Goal: Task Accomplishment & Management: Use online tool/utility

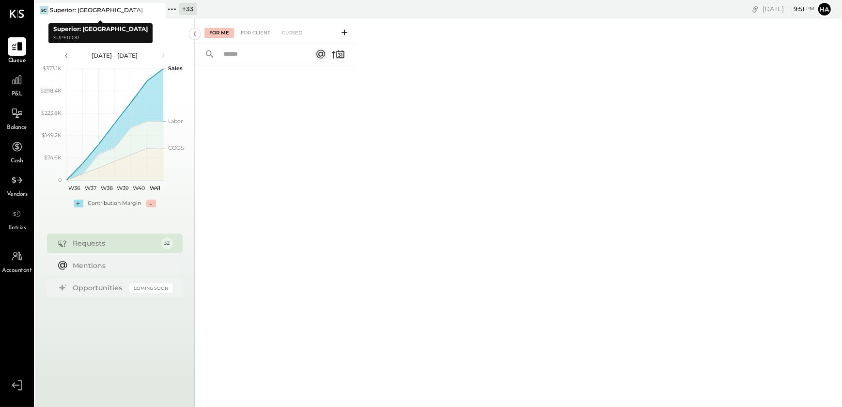
click at [160, 9] on icon at bounding box center [157, 10] width 12 height 12
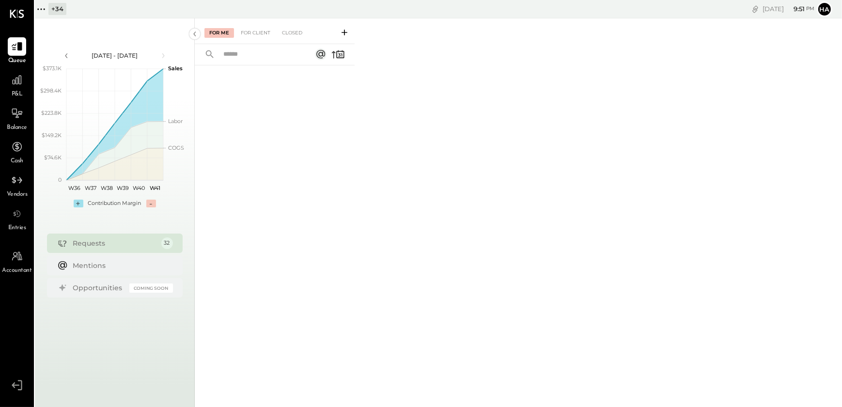
click at [44, 11] on icon at bounding box center [41, 9] width 13 height 13
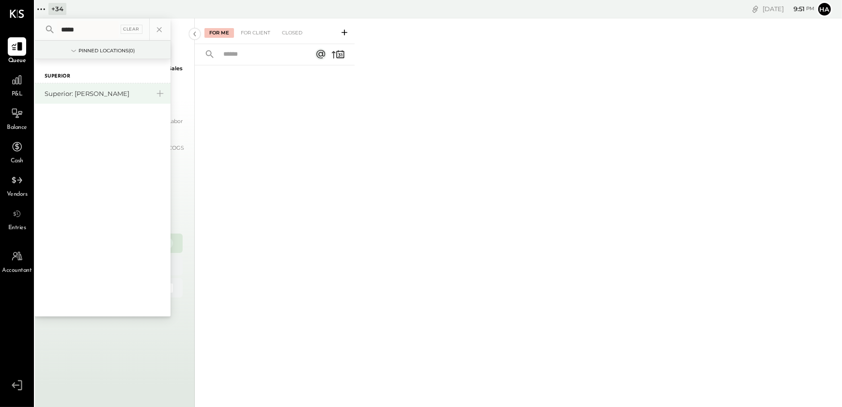
type input "*****"
click at [62, 94] on div "Superior: [PERSON_NAME]" at bounding box center [97, 93] width 105 height 9
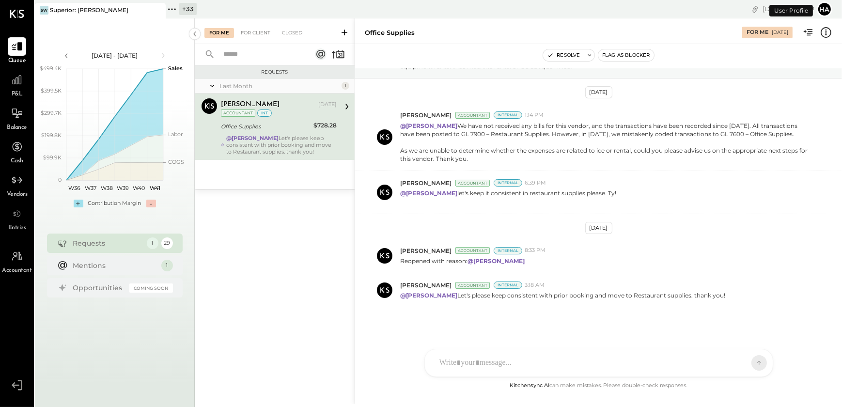
scroll to position [57, 0]
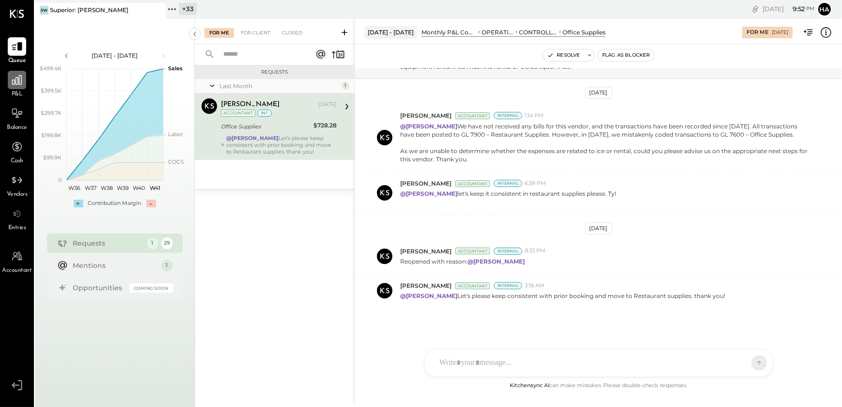
click at [16, 79] on icon at bounding box center [17, 80] width 13 height 13
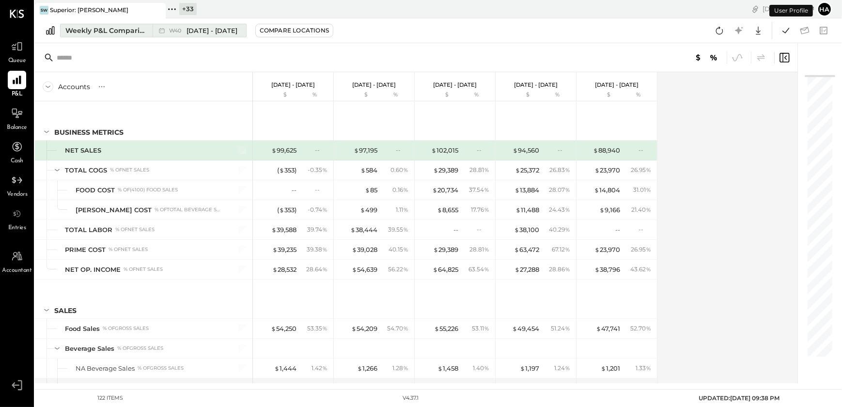
click at [80, 34] on div "Weekly P&L Comparison" at bounding box center [105, 31] width 81 height 10
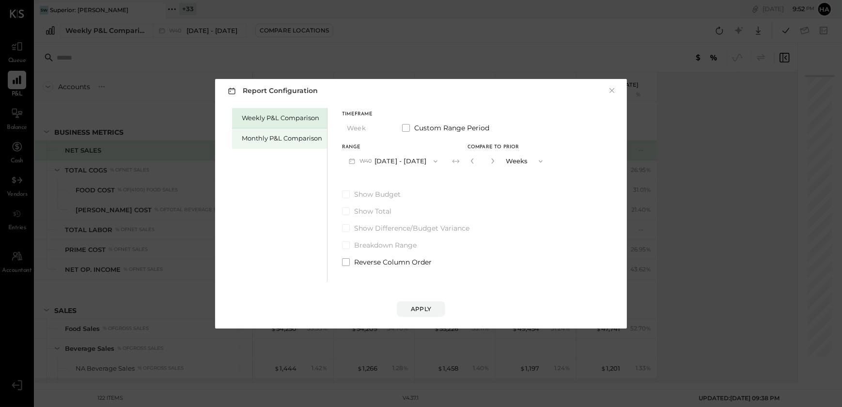
click at [294, 140] on div "Monthly P&L Comparison" at bounding box center [282, 138] width 80 height 9
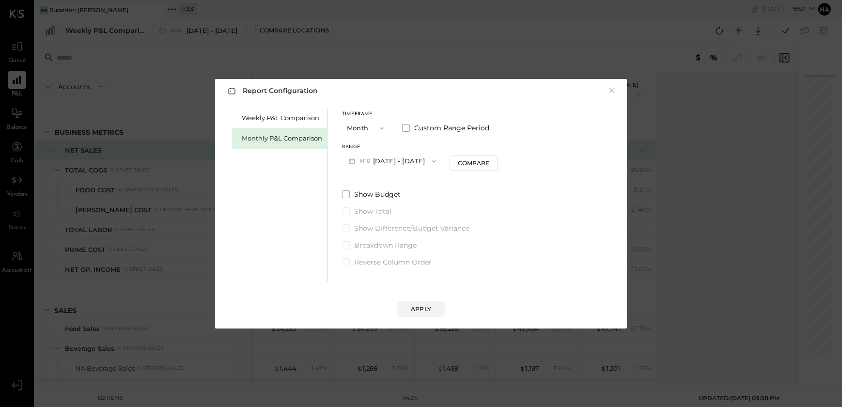
click at [430, 160] on icon "button" at bounding box center [434, 161] width 8 height 8
click at [385, 184] on span "[DATE] - [DATE]" at bounding box center [389, 182] width 46 height 8
click at [485, 164] on div "Compare" at bounding box center [474, 163] width 31 height 8
click at [490, 158] on icon "button" at bounding box center [493, 161] width 6 height 6
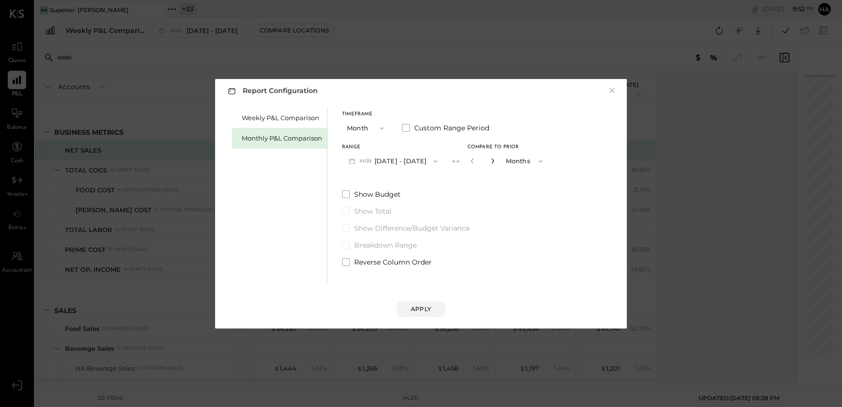
type input "*"
click at [413, 313] on button "Apply" at bounding box center [421, 309] width 48 height 16
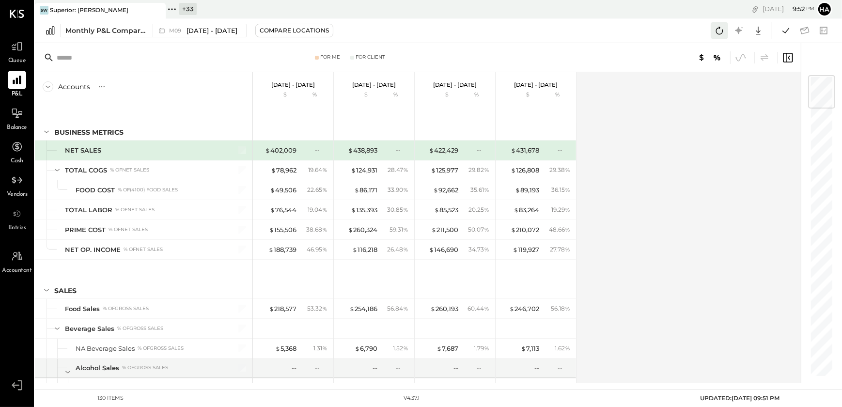
click at [717, 31] on icon at bounding box center [719, 30] width 13 height 13
click at [784, 34] on icon at bounding box center [786, 30] width 13 height 13
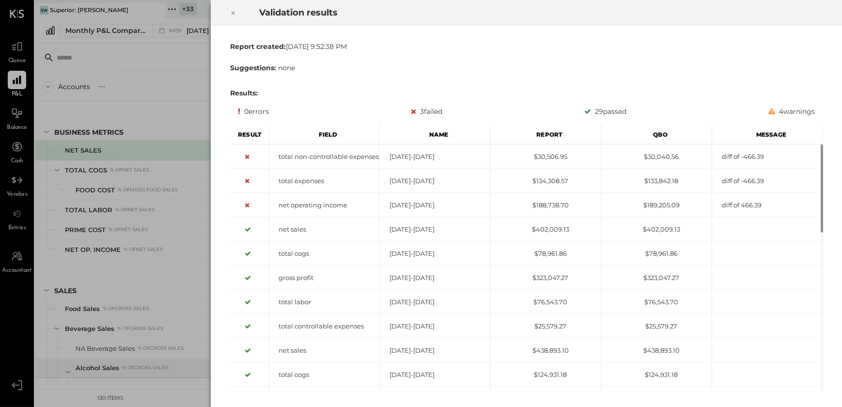
click at [230, 14] on icon at bounding box center [233, 13] width 6 height 12
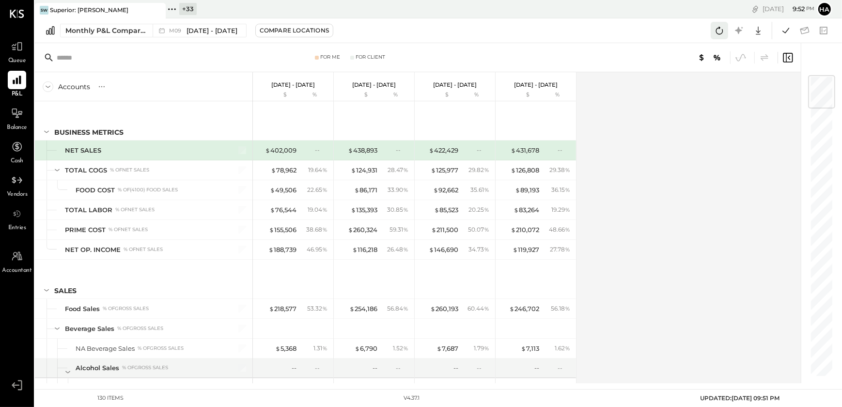
click at [722, 29] on icon at bounding box center [719, 30] width 13 height 13
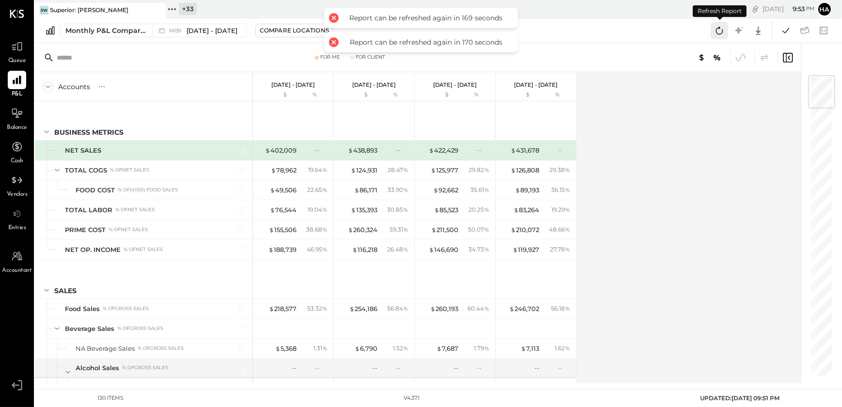
click at [722, 29] on icon at bounding box center [719, 30] width 13 height 13
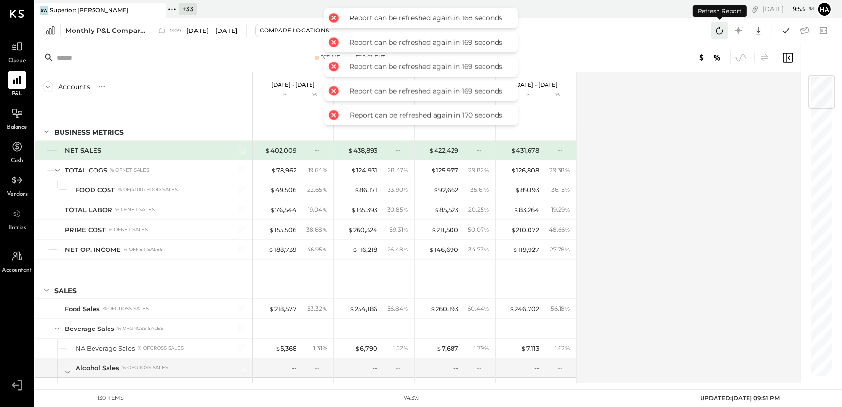
click at [722, 29] on icon at bounding box center [719, 30] width 13 height 13
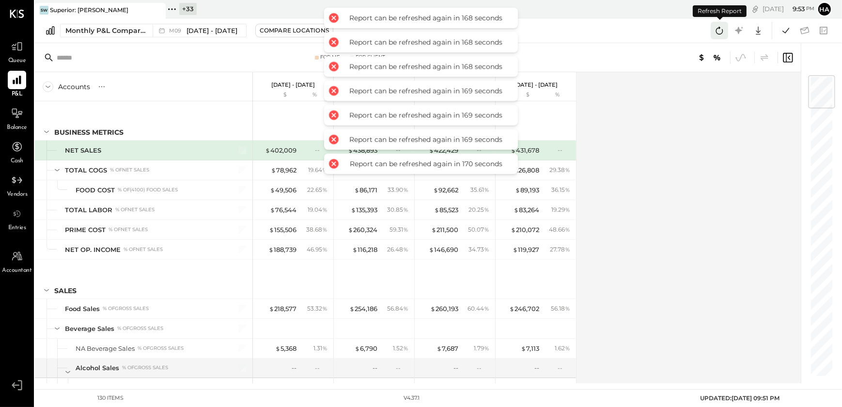
click at [722, 29] on icon at bounding box center [719, 30] width 13 height 13
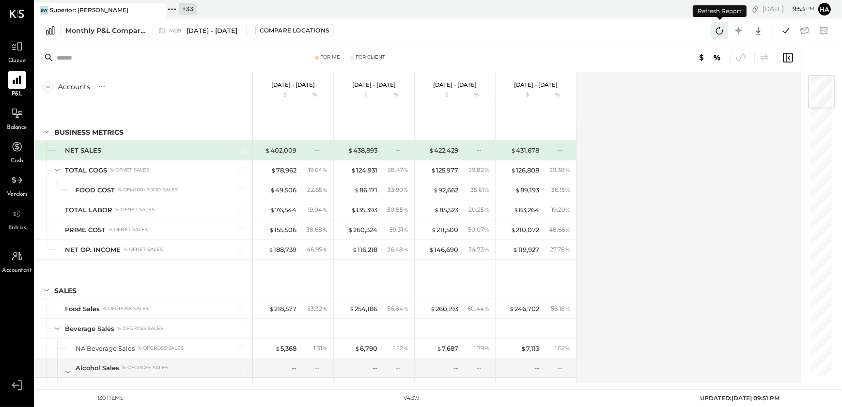
click at [722, 29] on icon at bounding box center [719, 30] width 13 height 13
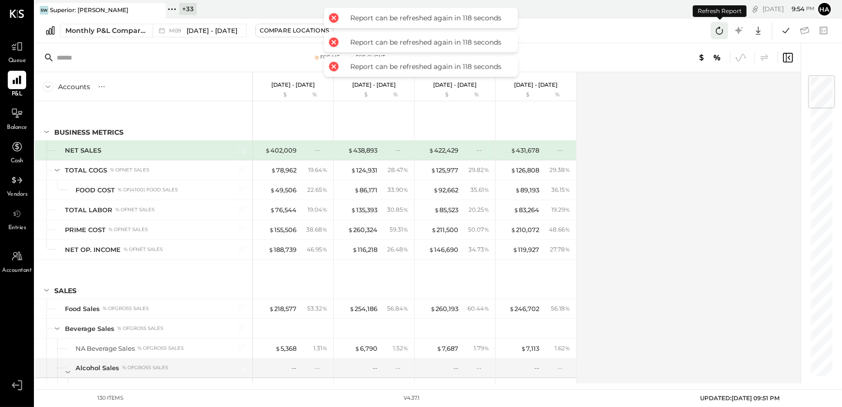
click at [722, 29] on icon at bounding box center [719, 30] width 13 height 13
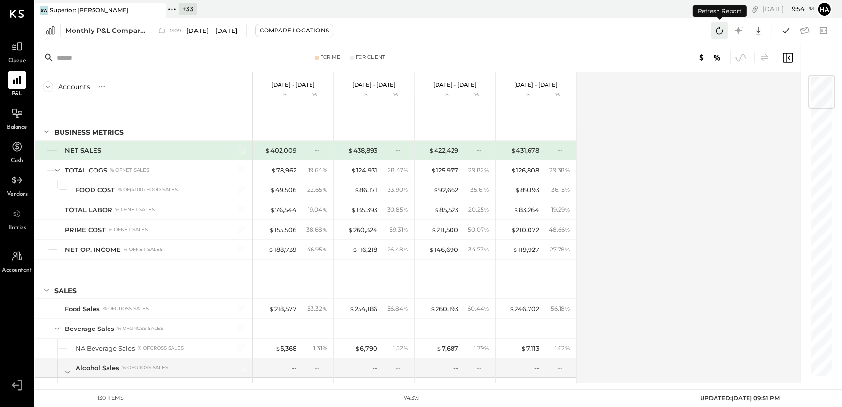
click at [722, 29] on icon at bounding box center [719, 30] width 13 height 13
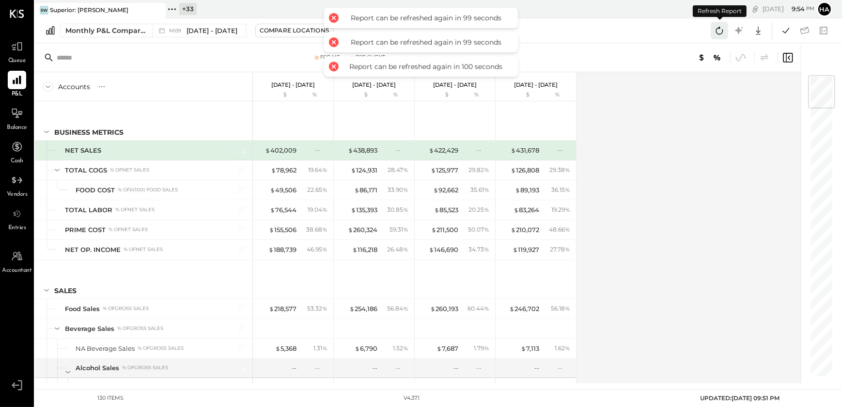
click at [722, 29] on icon at bounding box center [719, 30] width 13 height 13
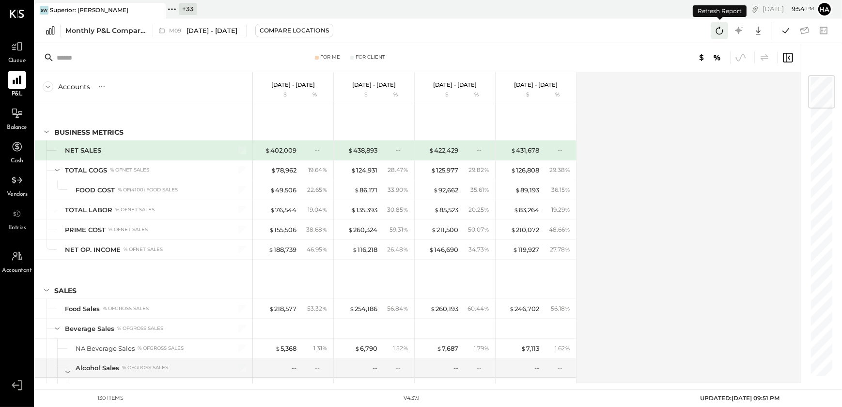
click at [722, 29] on icon at bounding box center [719, 30] width 13 height 13
click at [720, 35] on icon at bounding box center [719, 30] width 13 height 13
click at [716, 27] on icon at bounding box center [719, 30] width 13 height 13
click at [719, 33] on icon at bounding box center [719, 30] width 13 height 13
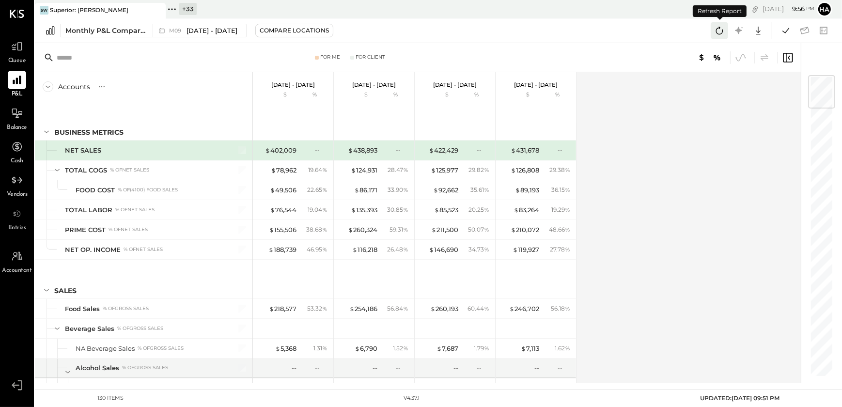
click at [719, 33] on icon at bounding box center [719, 30] width 13 height 13
click at [786, 32] on icon at bounding box center [786, 30] width 13 height 13
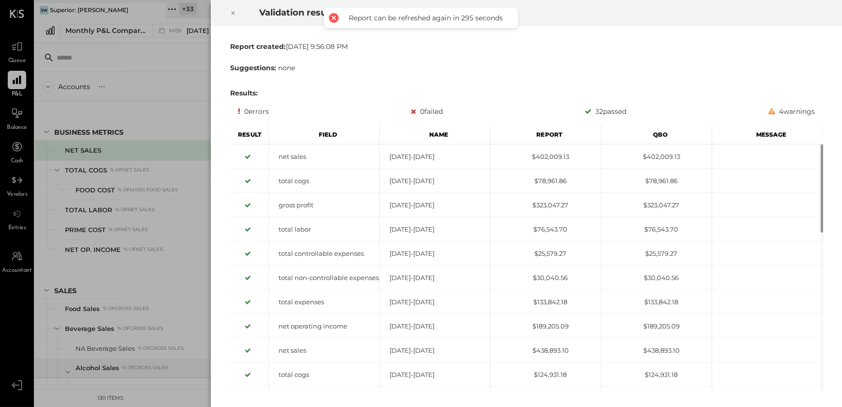
click at [232, 15] on icon at bounding box center [233, 13] width 6 height 12
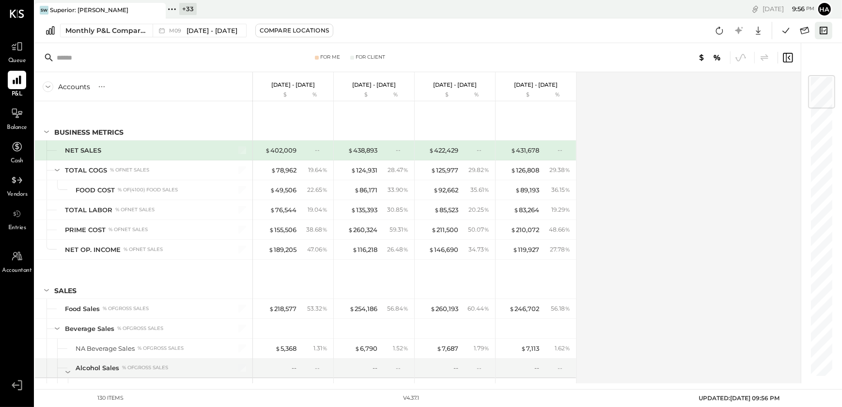
click at [824, 33] on icon at bounding box center [824, 30] width 8 height 7
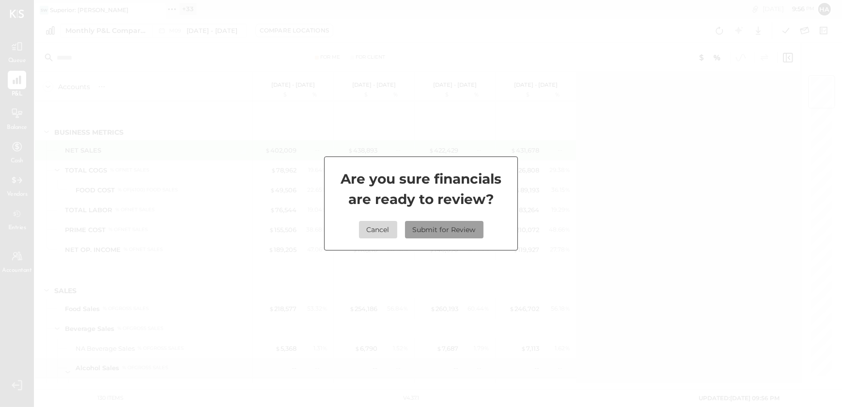
click at [448, 226] on button "Submit for Review" at bounding box center [444, 229] width 78 height 17
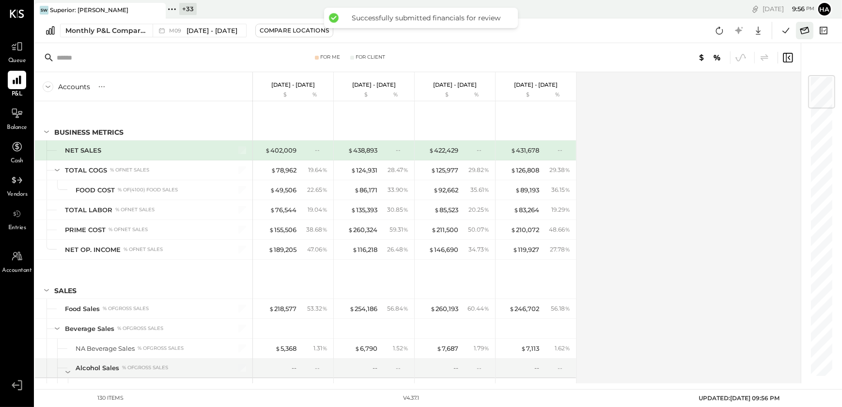
click at [806, 29] on icon at bounding box center [804, 30] width 9 height 7
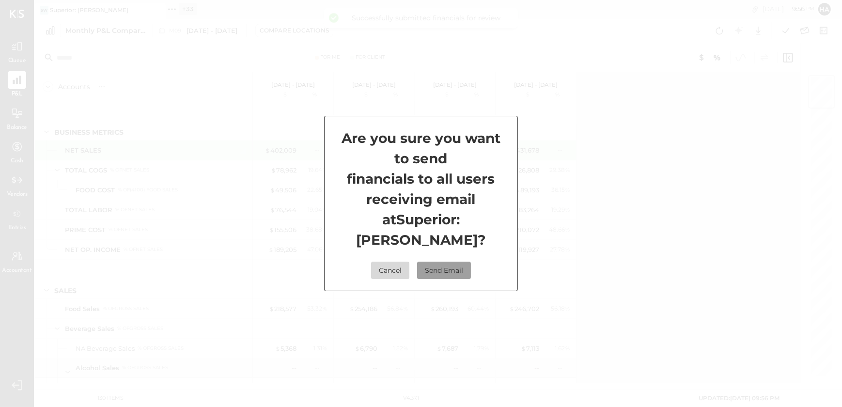
click at [448, 267] on button "Send Email" at bounding box center [444, 270] width 54 height 17
